Goal: Find specific page/section: Find specific page/section

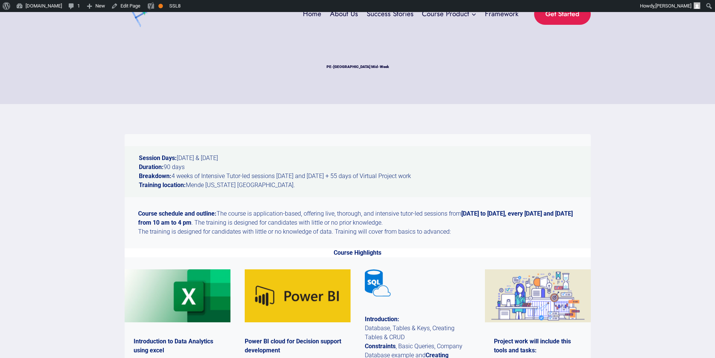
scroll to position [10, 0]
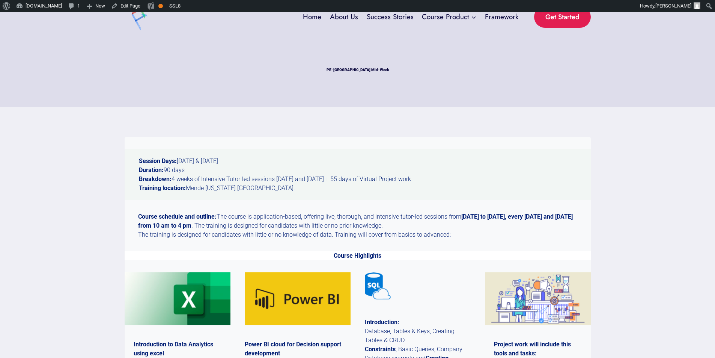
drag, startPoint x: 720, startPoint y: 35, endPoint x: 721, endPoint y: 53, distance: 18.0
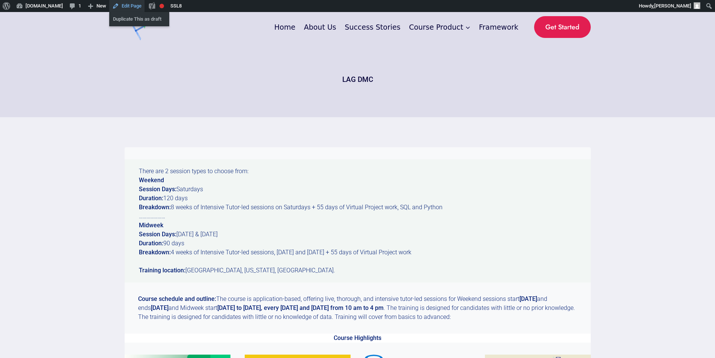
click at [122, 5] on link "Edit Page" at bounding box center [126, 6] width 35 height 12
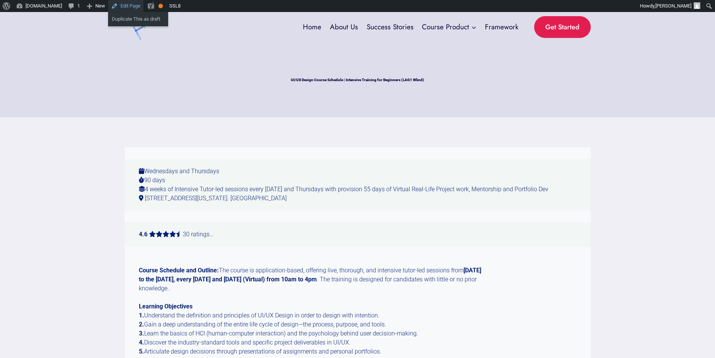
click at [122, 7] on link "Edit Page" at bounding box center [125, 6] width 35 height 12
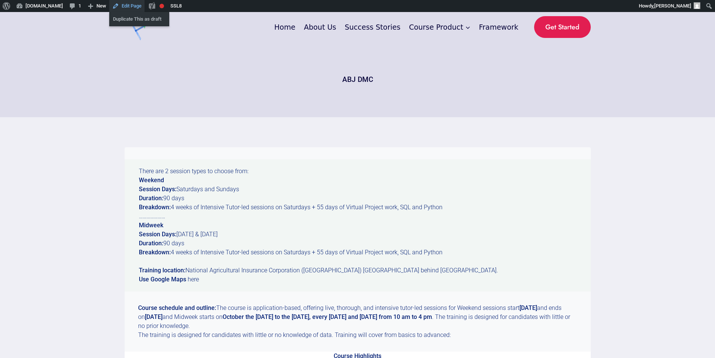
click at [113, 6] on link "Edit Page" at bounding box center [126, 6] width 35 height 12
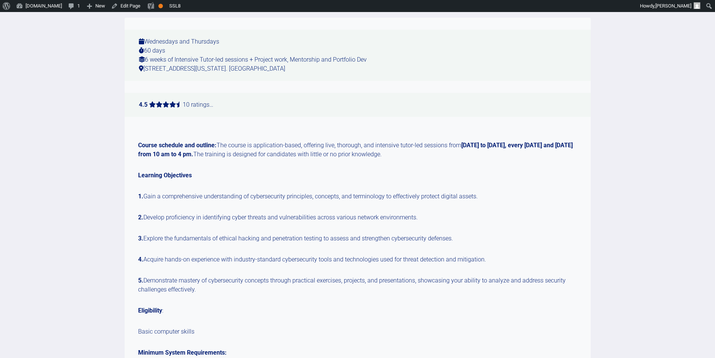
scroll to position [132, 0]
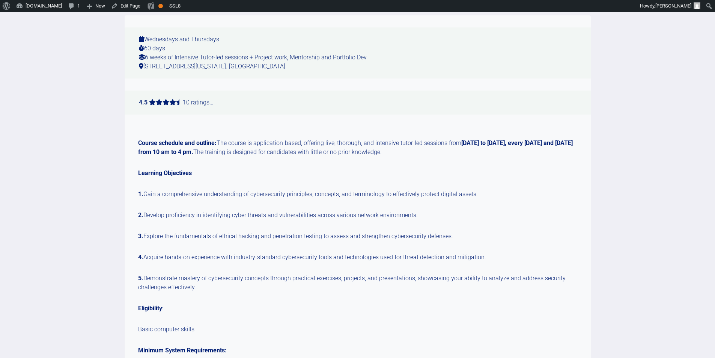
drag, startPoint x: 721, startPoint y: 41, endPoint x: 718, endPoint y: 78, distance: 36.9
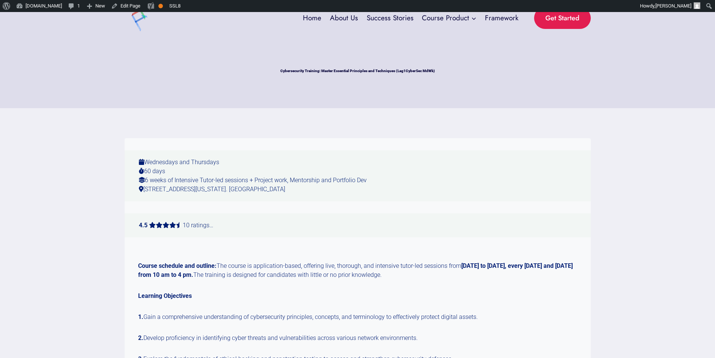
scroll to position [0, 0]
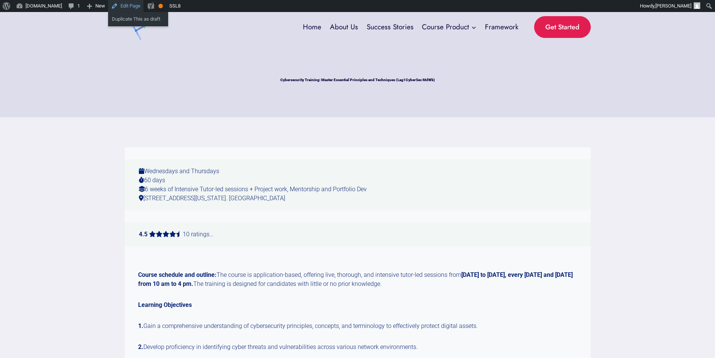
click at [125, 4] on link "Edit Page" at bounding box center [125, 6] width 35 height 12
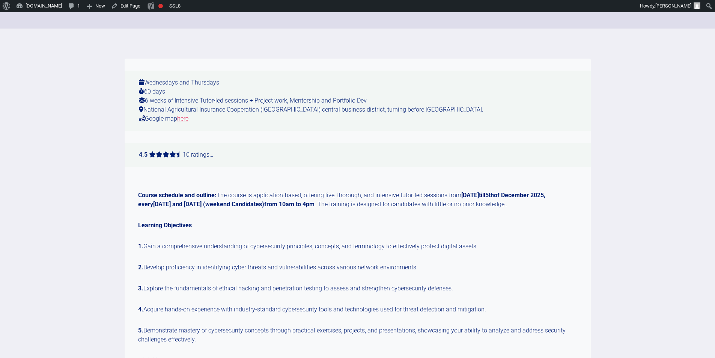
scroll to position [91, 0]
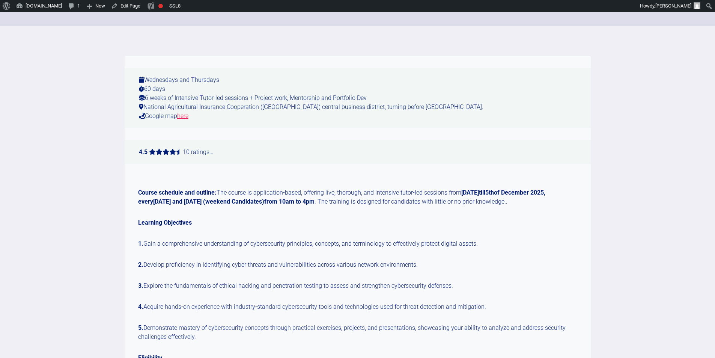
drag, startPoint x: 720, startPoint y: 29, endPoint x: 721, endPoint y: 44, distance: 15.4
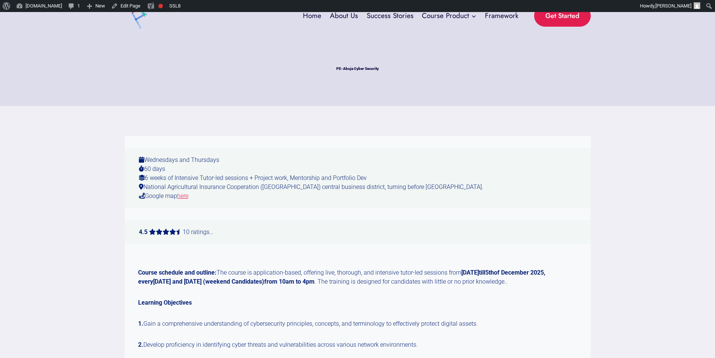
scroll to position [0, 0]
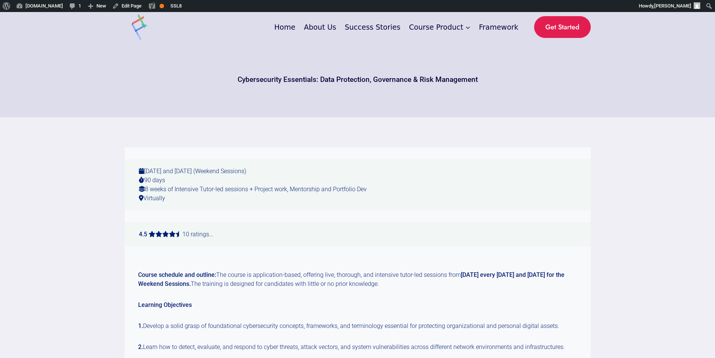
click at [505, 57] on header "Cybersecurity Essentials: Data Protection, Governance & Risk Management" at bounding box center [358, 79] width 466 height 75
click at [122, 7] on link "Edit Page" at bounding box center [126, 6] width 35 height 12
